Goal: Information Seeking & Learning: Learn about a topic

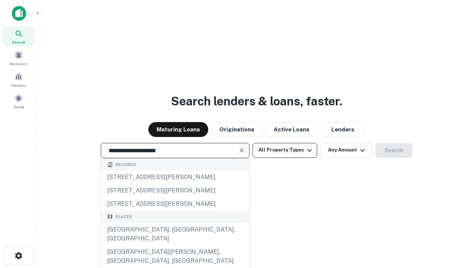
click at [175, 245] on div "[GEOGRAPHIC_DATA], [GEOGRAPHIC_DATA], [GEOGRAPHIC_DATA]" at bounding box center [175, 234] width 148 height 22
click at [285, 150] on button "All Property Types" at bounding box center [284, 150] width 65 height 15
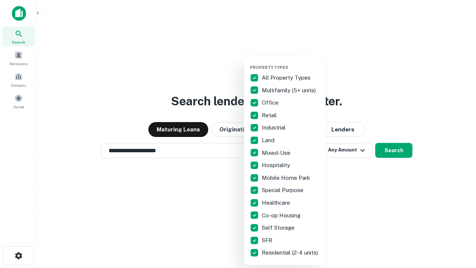
type input "**********"
click at [291, 62] on button "button" at bounding box center [291, 62] width 82 height 0
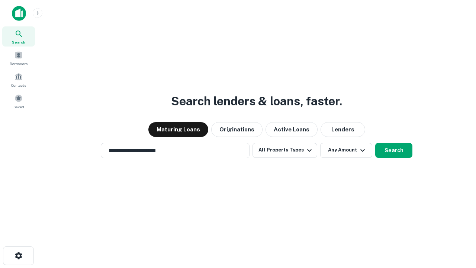
scroll to position [4, 90]
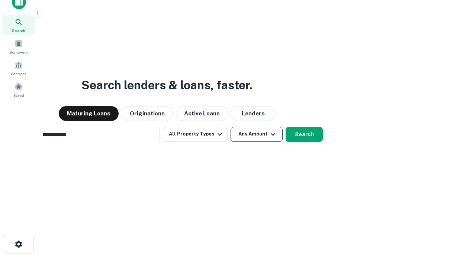
click at [230, 127] on button "Any Amount" at bounding box center [256, 134] width 52 height 15
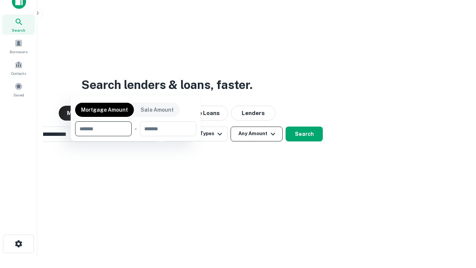
scroll to position [54, 210]
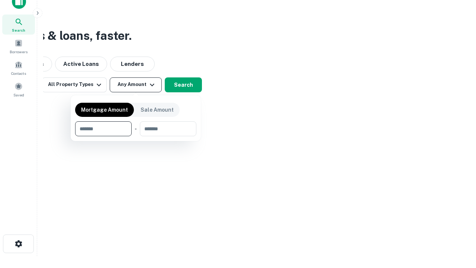
type input "*******"
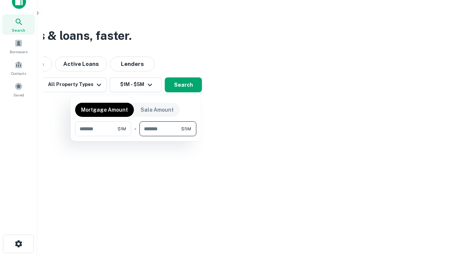
type input "*******"
click at [136, 136] on button "button" at bounding box center [135, 136] width 121 height 0
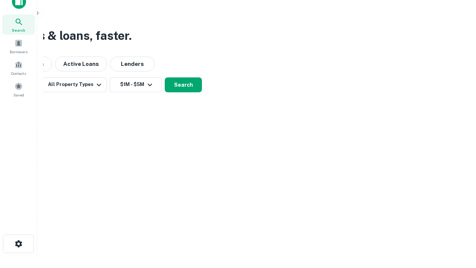
scroll to position [4, 137]
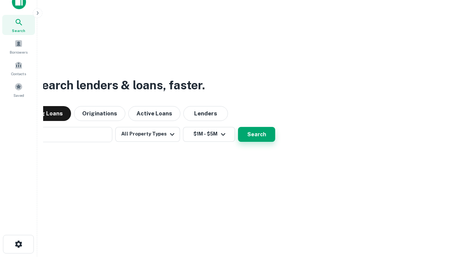
click at [238, 127] on button "Search" at bounding box center [256, 134] width 37 height 15
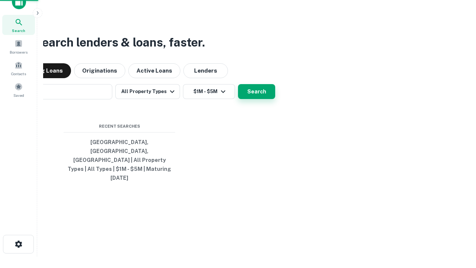
scroll to position [20, 210]
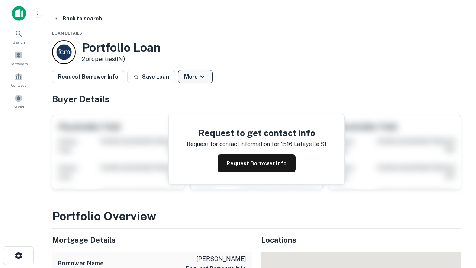
click at [195, 77] on button "More" at bounding box center [195, 76] width 35 height 13
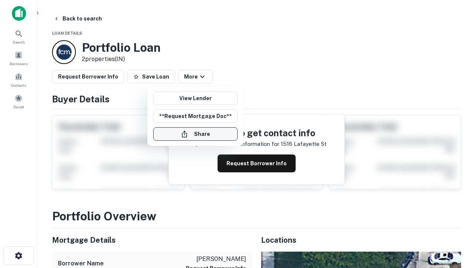
click at [195, 134] on button "Share" at bounding box center [195, 133] width 84 height 13
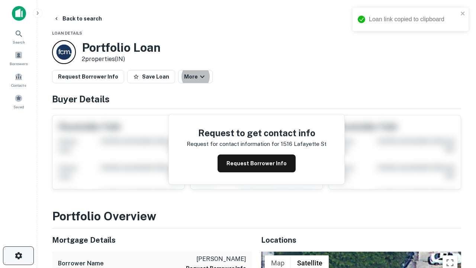
click at [18, 255] on icon "button" at bounding box center [18, 255] width 9 height 9
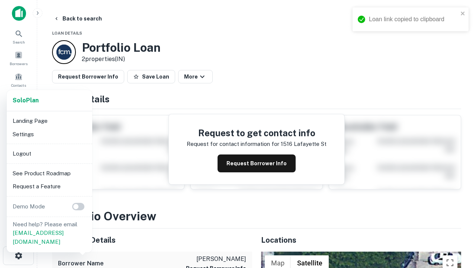
click at [49, 153] on li "Logout" at bounding box center [50, 153] width 80 height 13
